Goal: Information Seeking & Learning: Learn about a topic

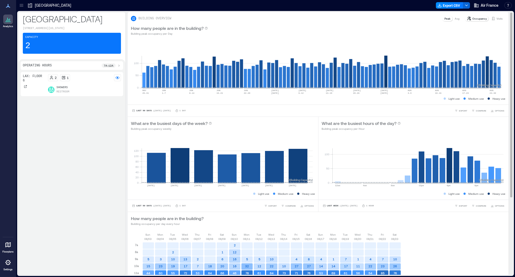
click at [498, 21] on div "Occupancy Visits" at bounding box center [485, 18] width 41 height 6
click at [497, 19] on p "Visits" at bounding box center [500, 18] width 6 height 4
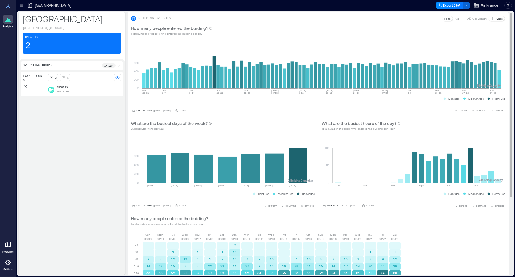
click at [471, 22] on div "How many people entered the building? Total number of people who entered the bu…" at bounding box center [318, 30] width 381 height 17
click at [473, 18] on p "Occupancy" at bounding box center [480, 18] width 14 height 4
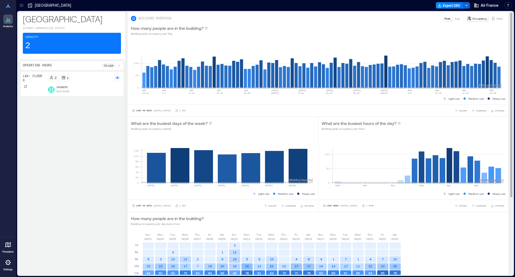
click at [492, 16] on div "Visits" at bounding box center [497, 18] width 16 height 5
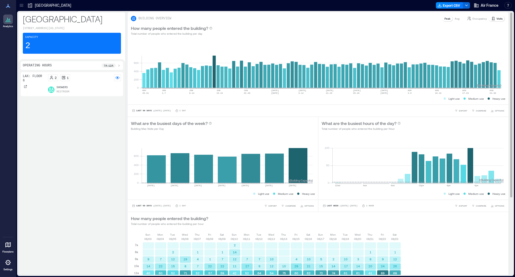
click at [476, 14] on div "BUILDING OVERVIEW Peak Avg Occupancy Visits" at bounding box center [318, 17] width 381 height 10
click at [475, 20] on p "Occupancy" at bounding box center [480, 18] width 14 height 4
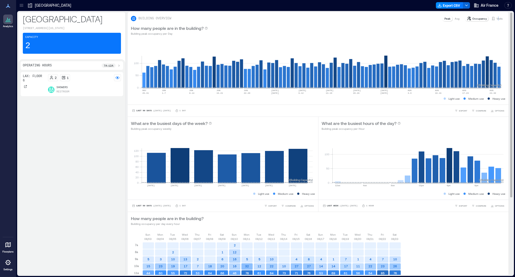
click at [495, 21] on div "Visits" at bounding box center [497, 18] width 16 height 5
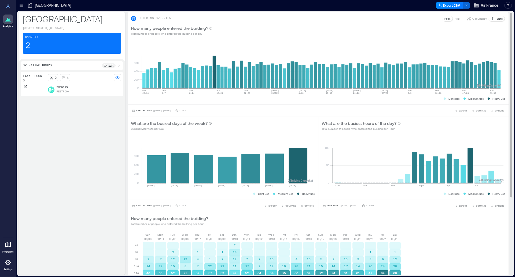
click at [473, 17] on p "Occupancy" at bounding box center [480, 18] width 14 height 4
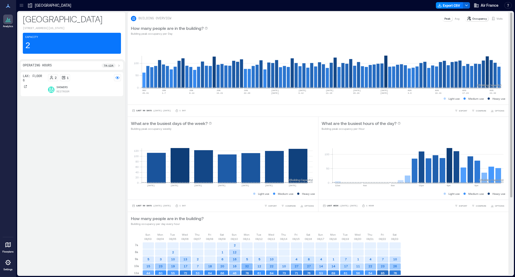
click at [495, 22] on div "How many people are in the building? Building peak occupancy per Day" at bounding box center [318, 30] width 381 height 17
click at [497, 19] on p "Visits" at bounding box center [500, 18] width 6 height 4
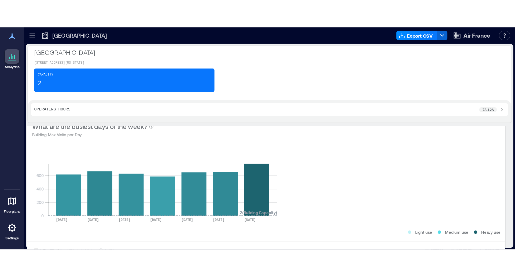
scroll to position [111, 0]
